Goal: Task Accomplishment & Management: Manage account settings

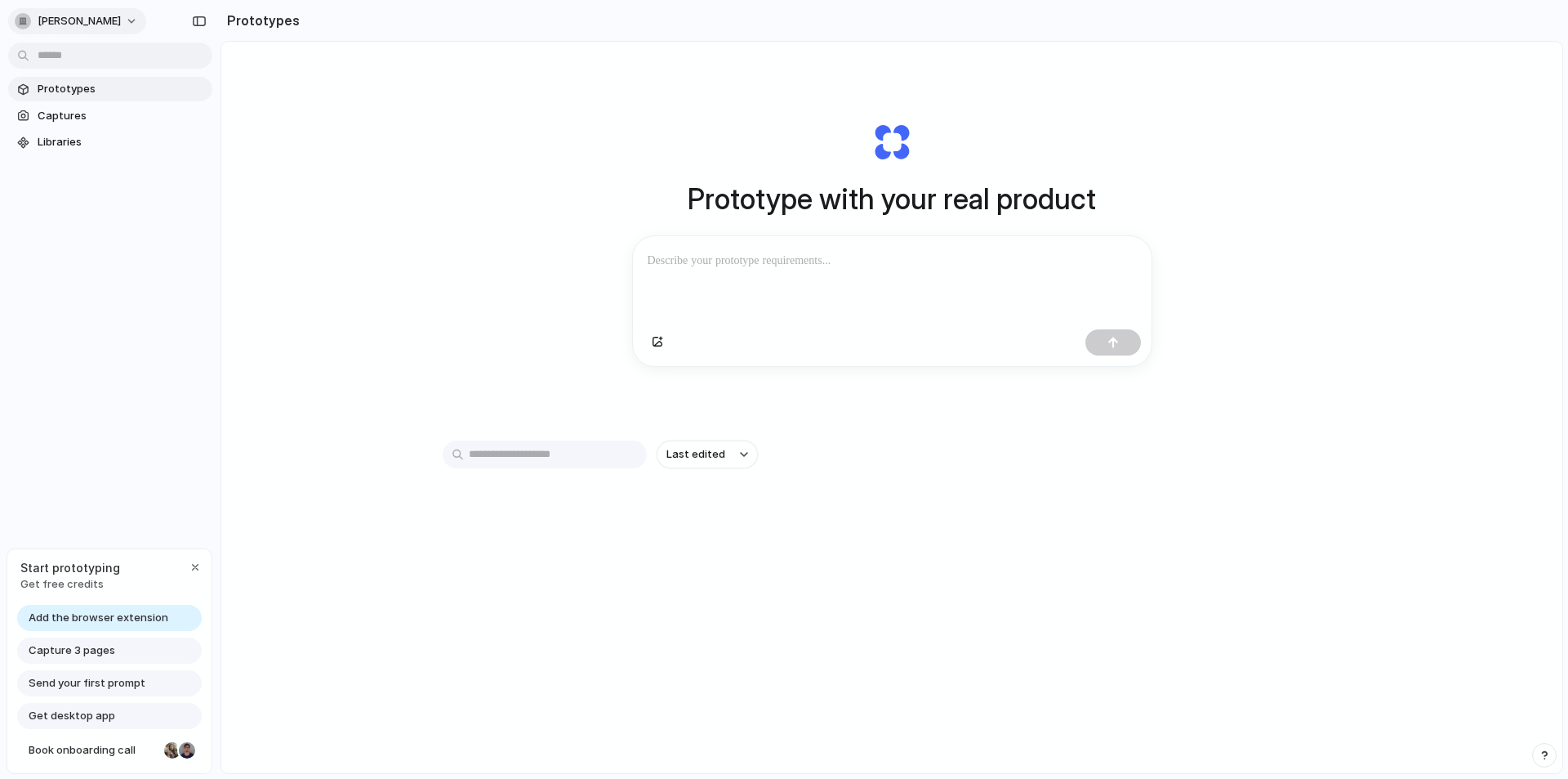
click at [89, 19] on span "[PERSON_NAME]" at bounding box center [79, 21] width 83 height 17
click at [334, 165] on div "Settings Invite members Change theme Sign out" at bounding box center [784, 390] width 1568 height 779
click at [120, 574] on div "Start prototyping Get free credits" at bounding box center [109, 575] width 204 height 54
click at [63, 588] on span "Get free credits" at bounding box center [70, 584] width 100 height 17
click at [63, 580] on span "Get free credits" at bounding box center [70, 584] width 100 height 17
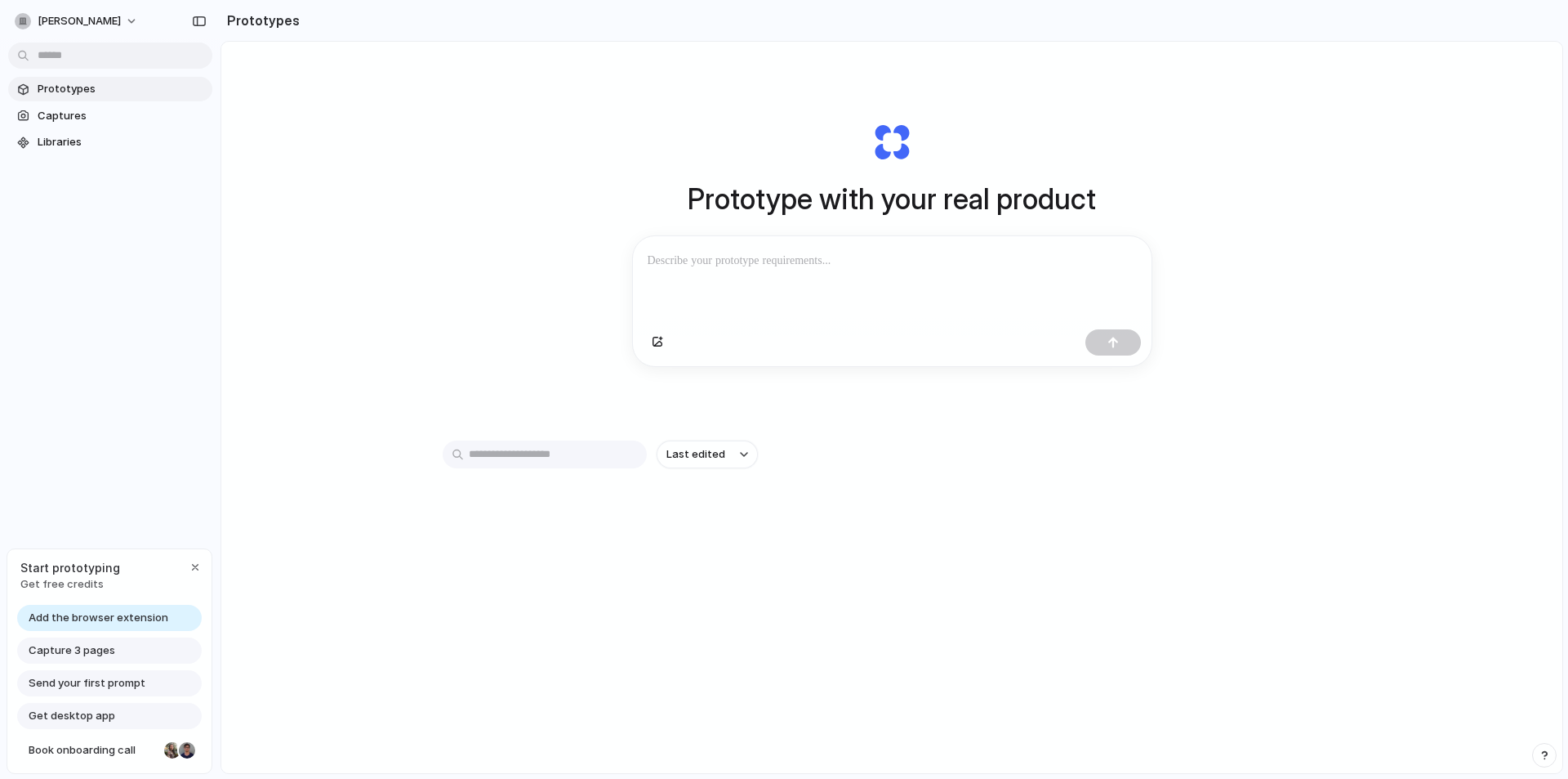
click at [67, 560] on span "Start prototyping" at bounding box center [70, 568] width 100 height 18
